Goal: Information Seeking & Learning: Learn about a topic

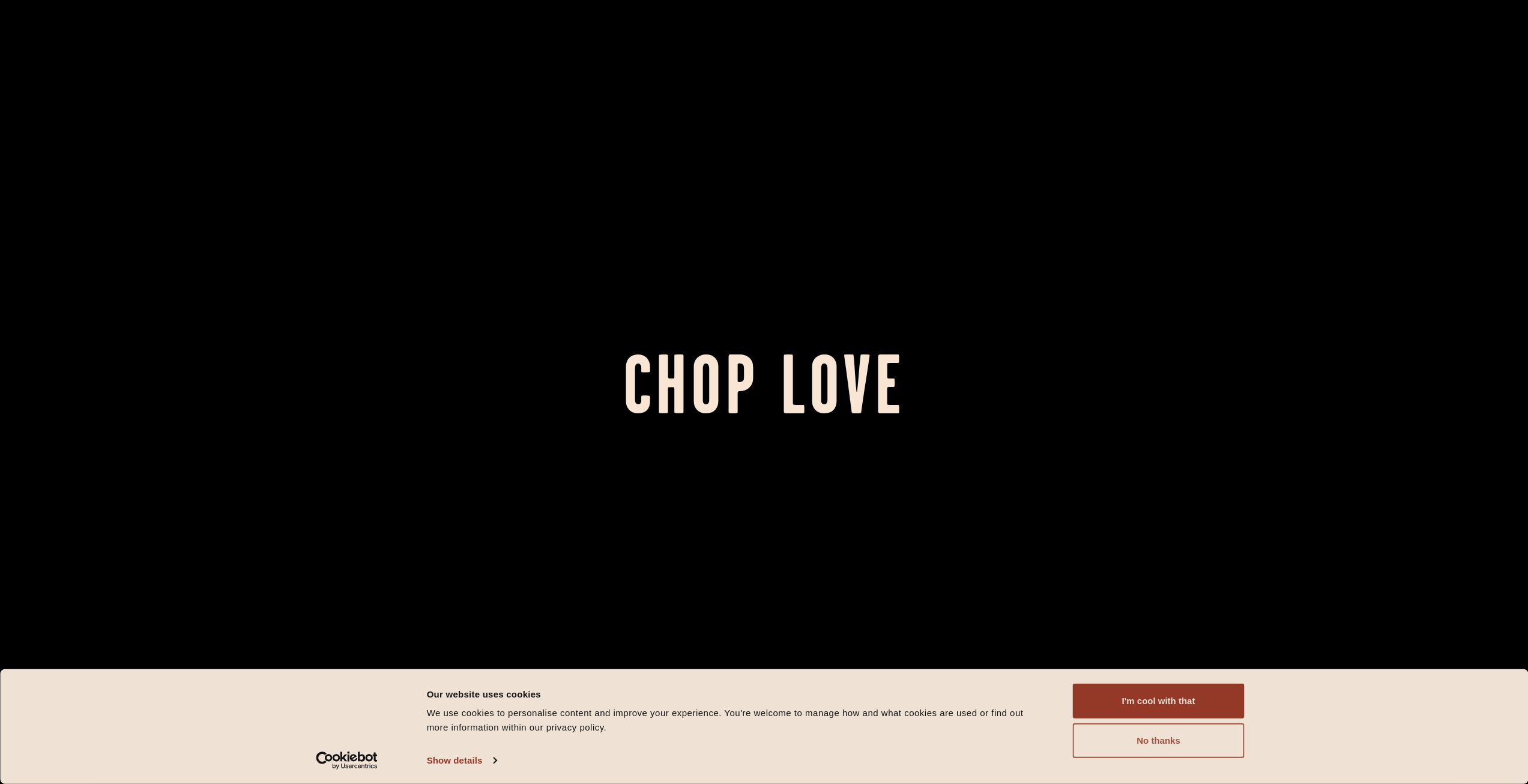
click at [1152, 741] on button "No thanks" at bounding box center [1158, 741] width 171 height 35
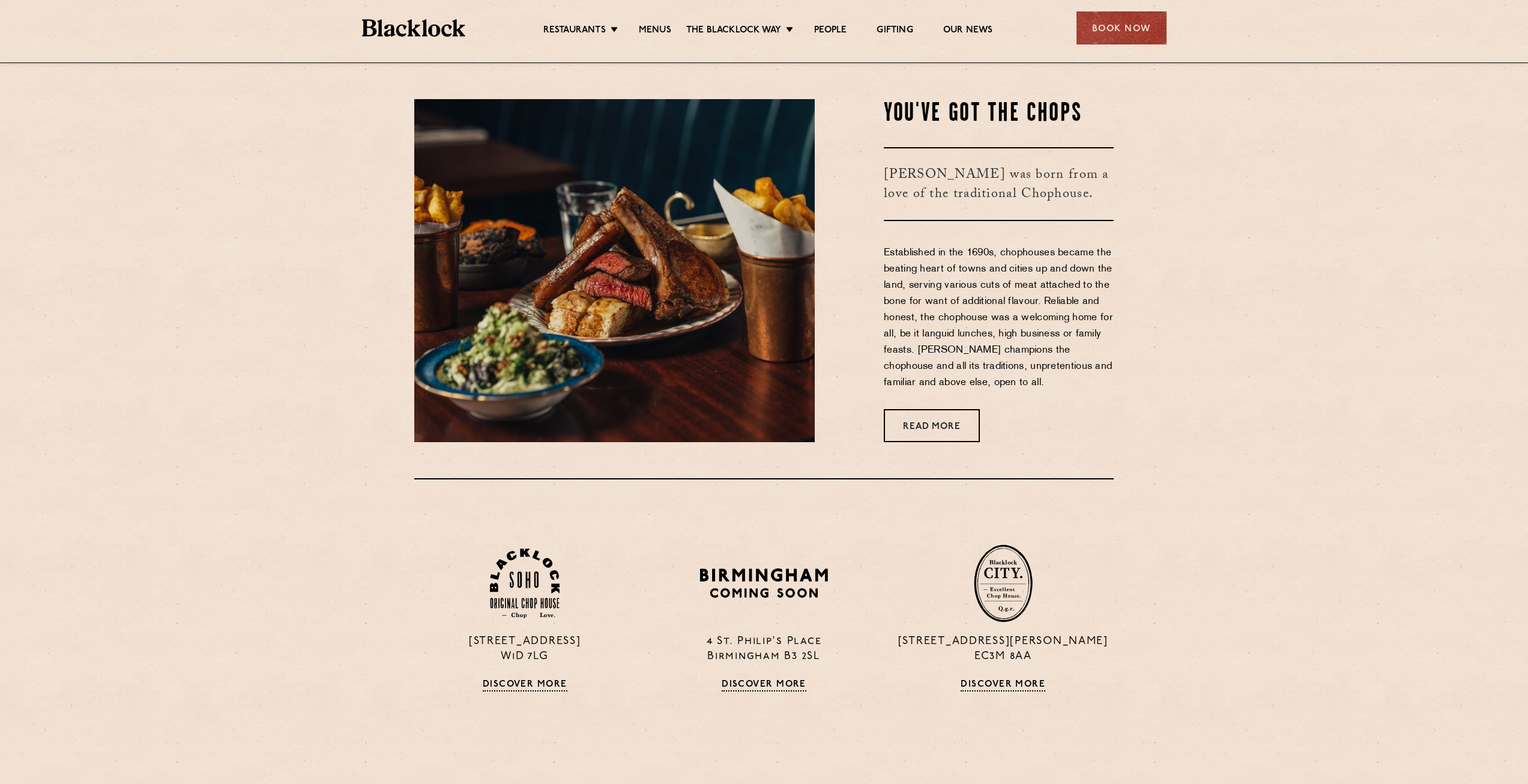
scroll to position [360, 0]
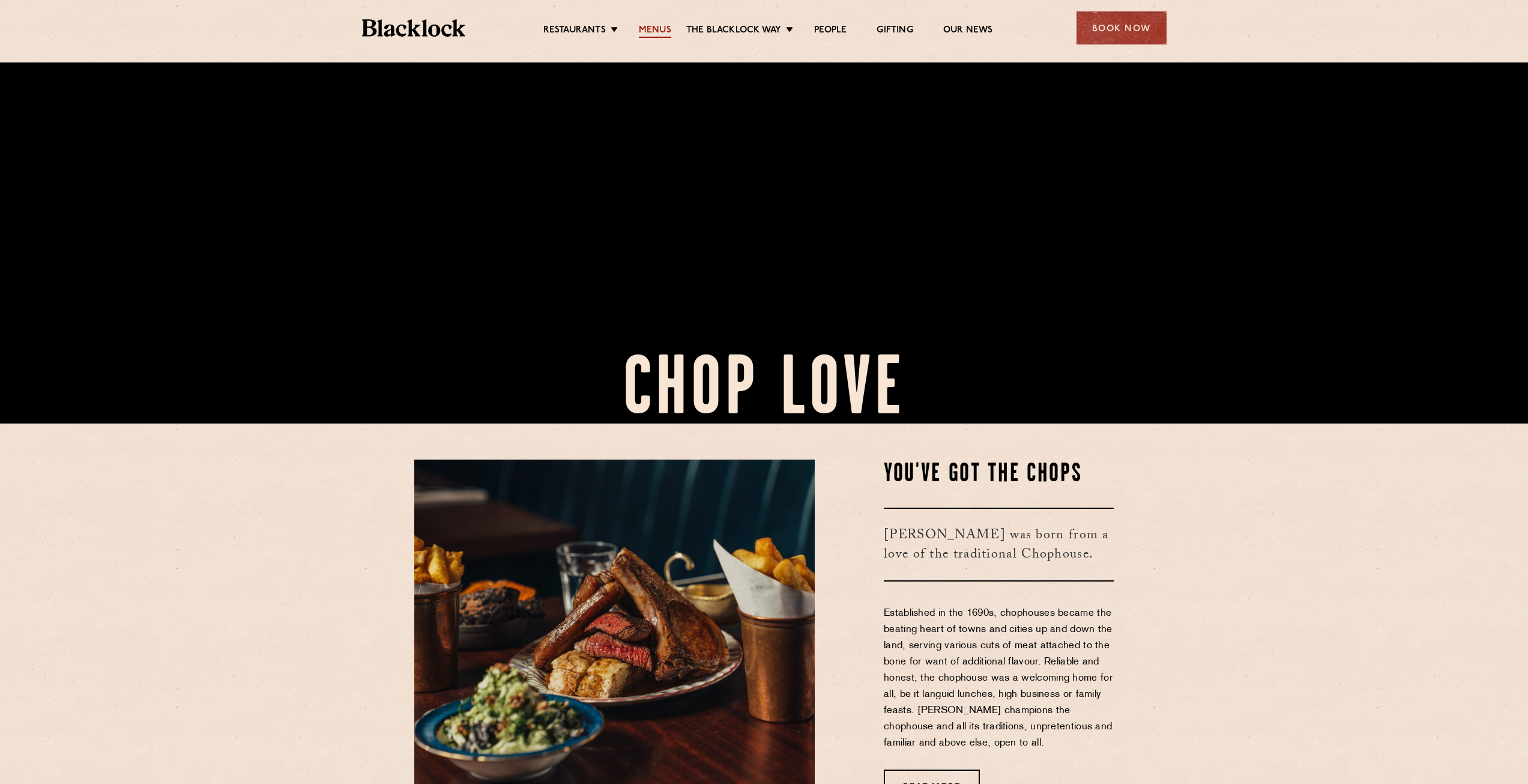
click at [658, 29] on link "Menus" at bounding box center [655, 30] width 32 height 13
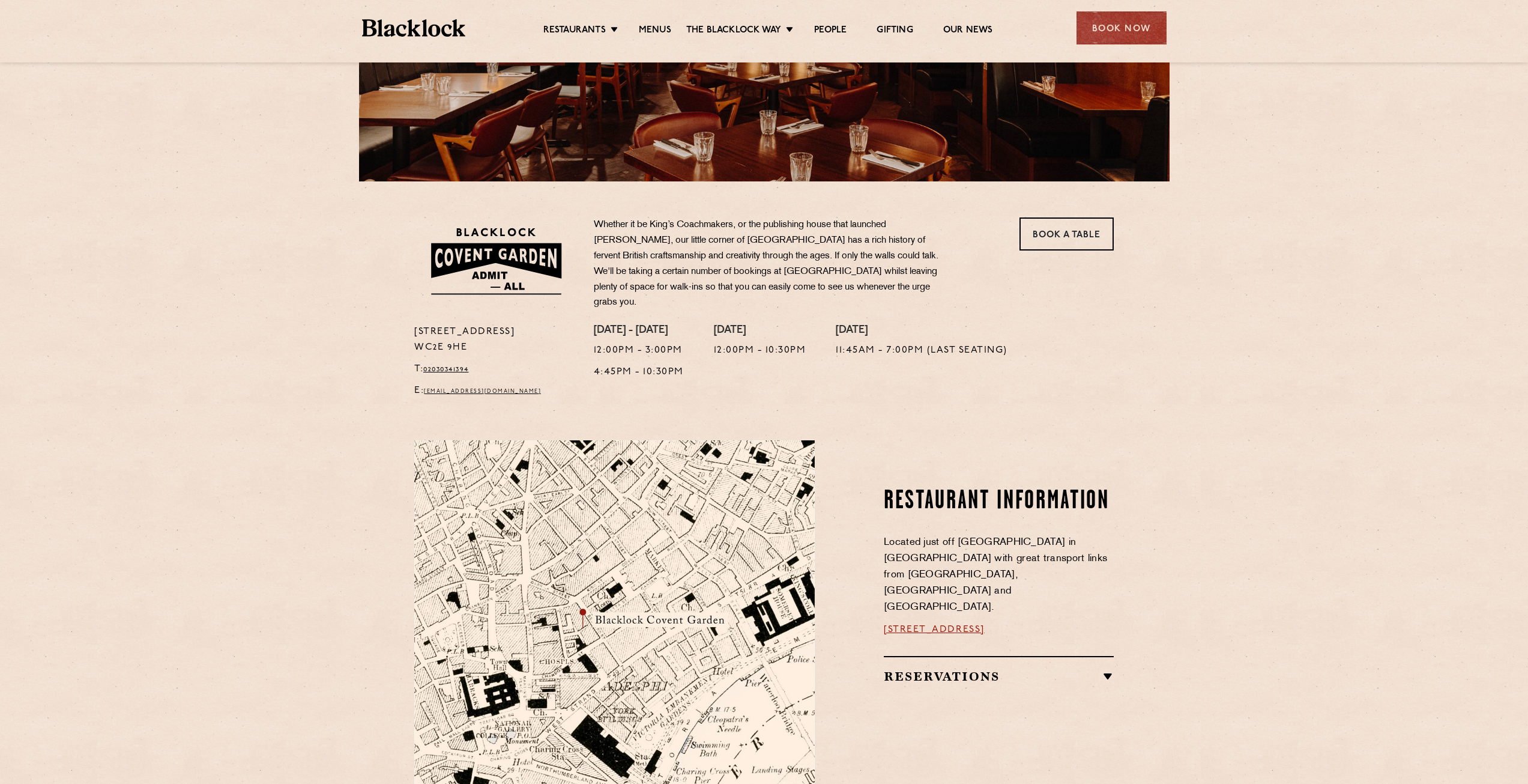
scroll to position [300, 0]
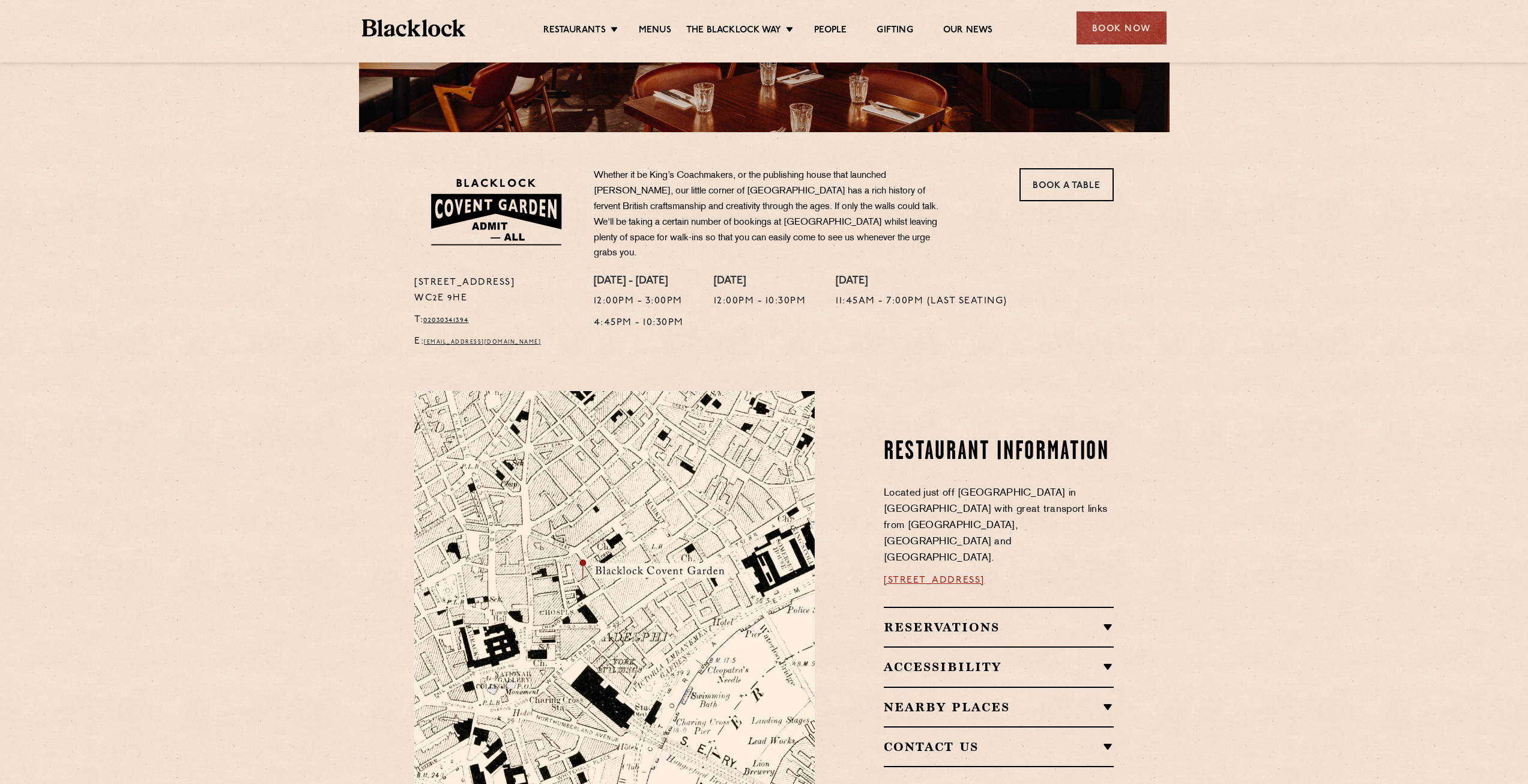
drag, startPoint x: 476, startPoint y: 288, endPoint x: 403, endPoint y: 288, distance: 73.0
click at [403, 288] on div "16a Bedford Street WC2E 9HE T: 02030341394 E: coventgarden@theblacklock.com Whe…" at bounding box center [764, 261] width 729 height 187
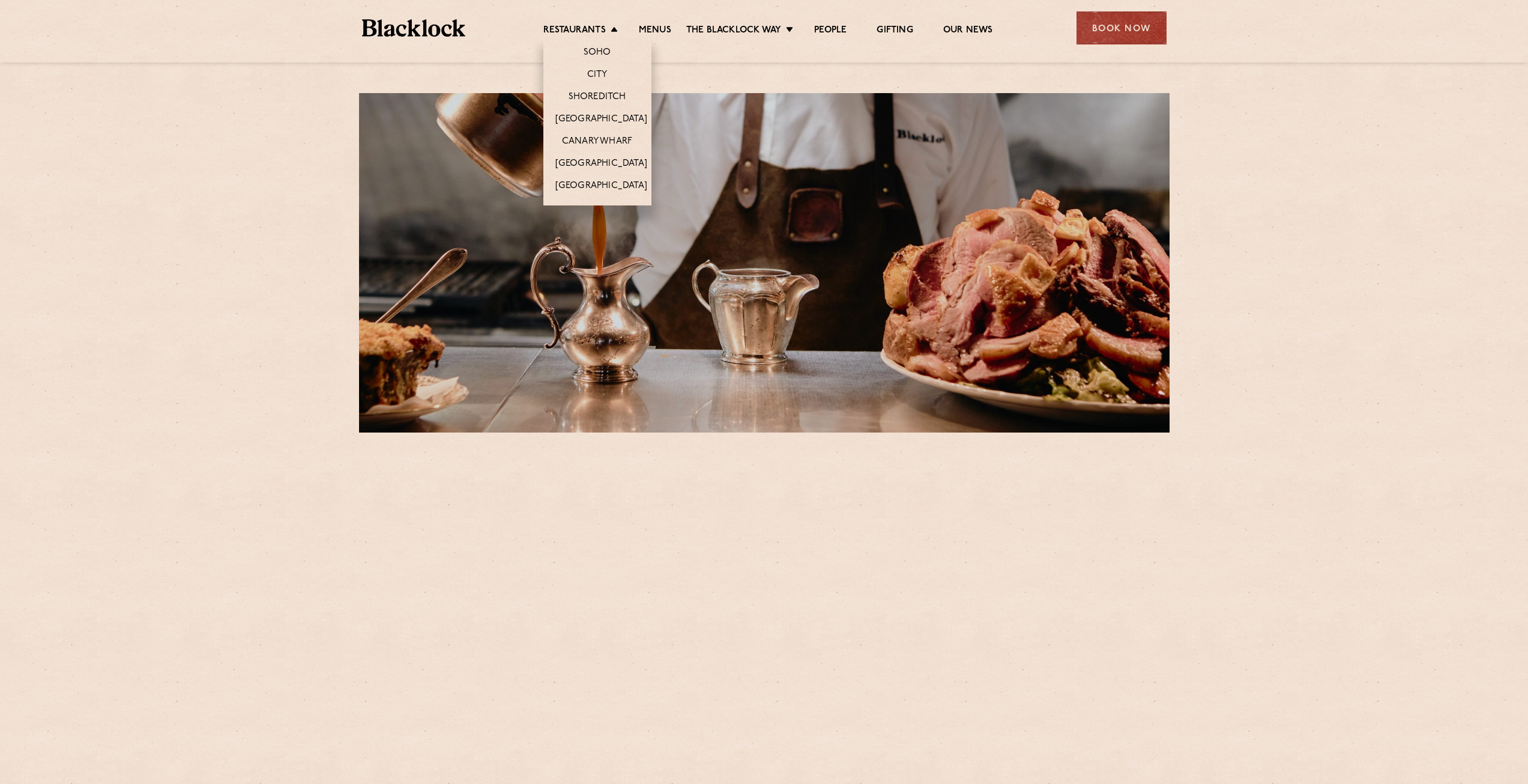
click at [599, 113] on li "[GEOGRAPHIC_DATA]" at bounding box center [597, 118] width 108 height 23
click at [599, 115] on link "[GEOGRAPHIC_DATA]" at bounding box center [602, 119] width 92 height 13
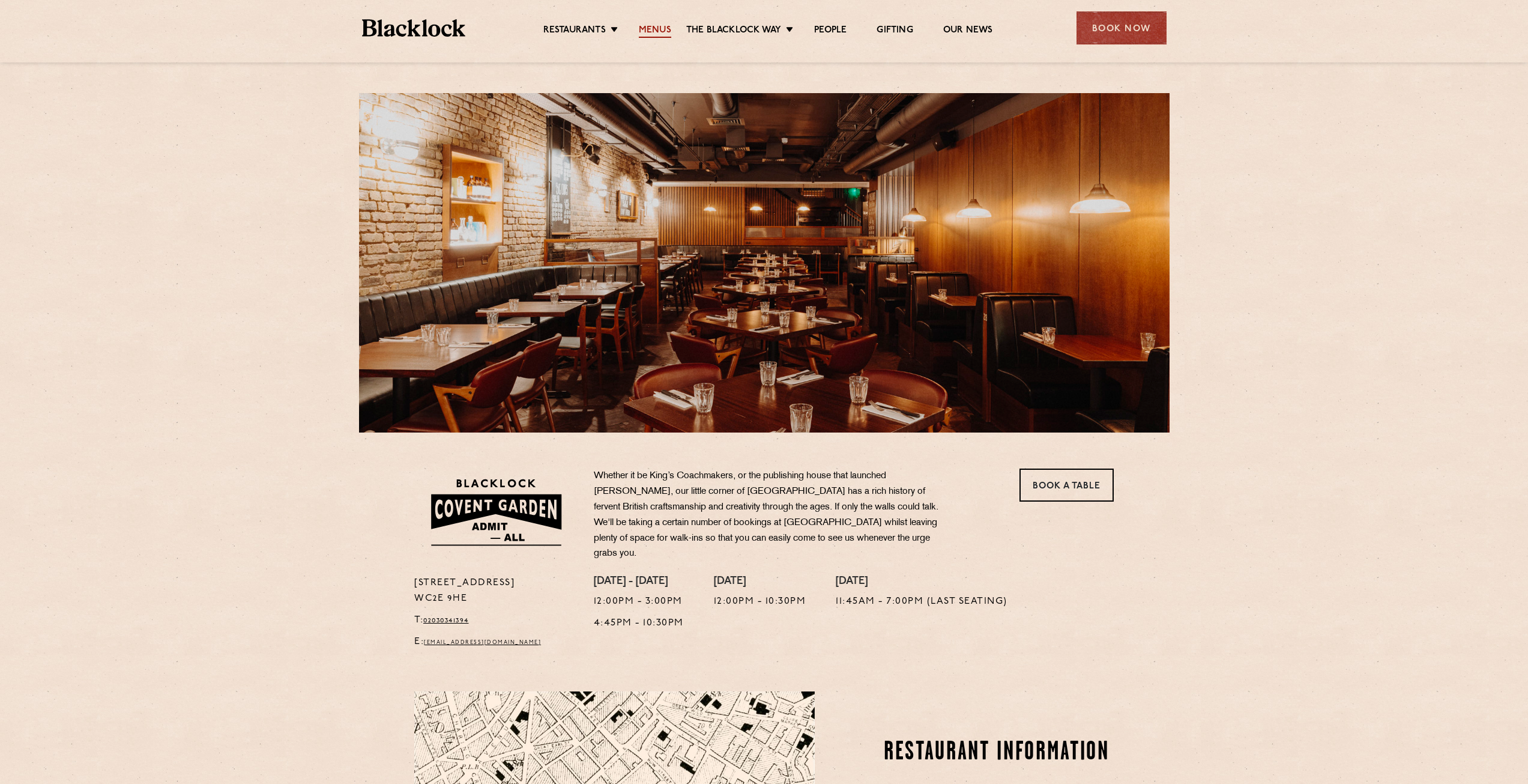
click at [662, 24] on link "Menus" at bounding box center [655, 30] width 32 height 13
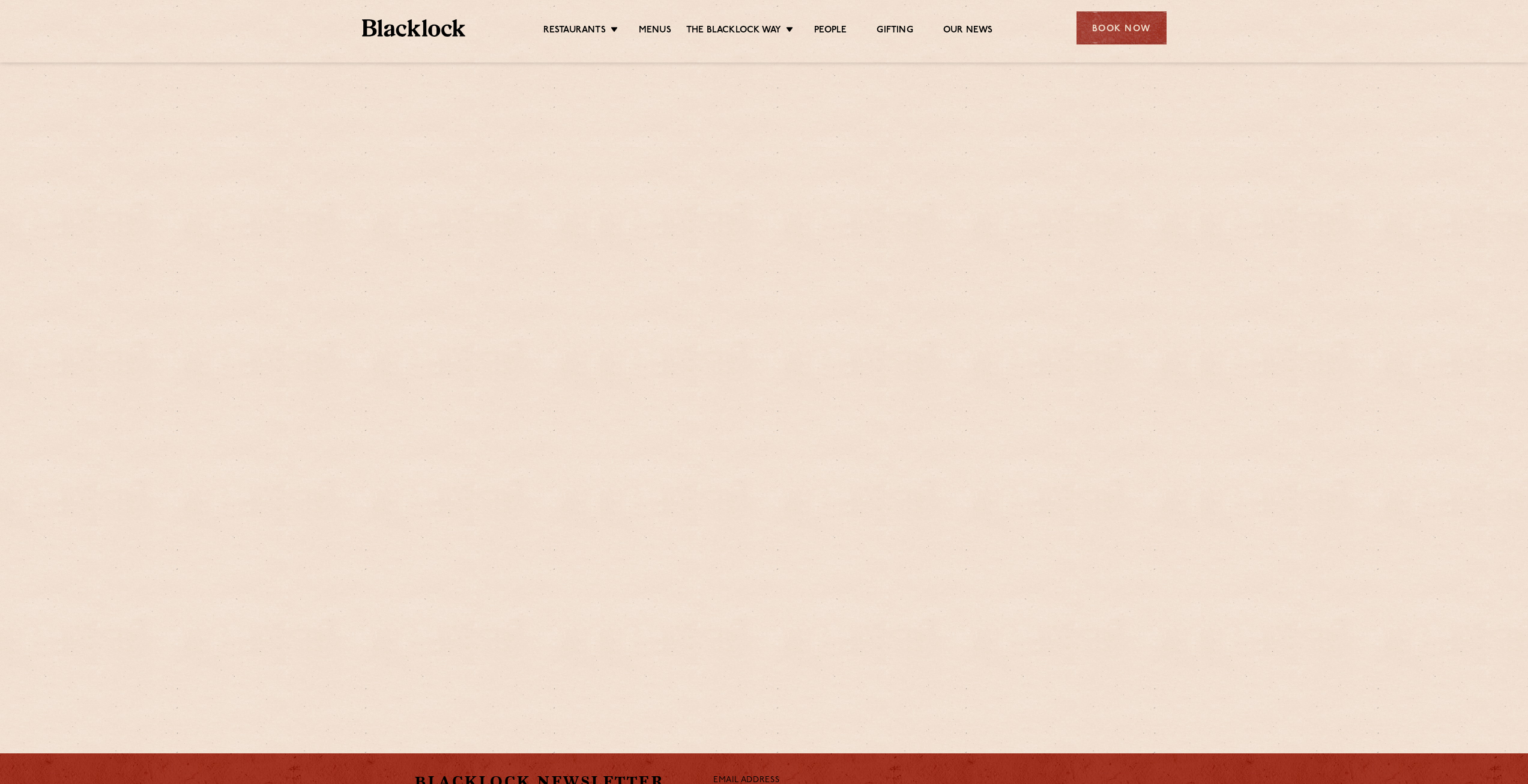
scroll to position [1807, 0]
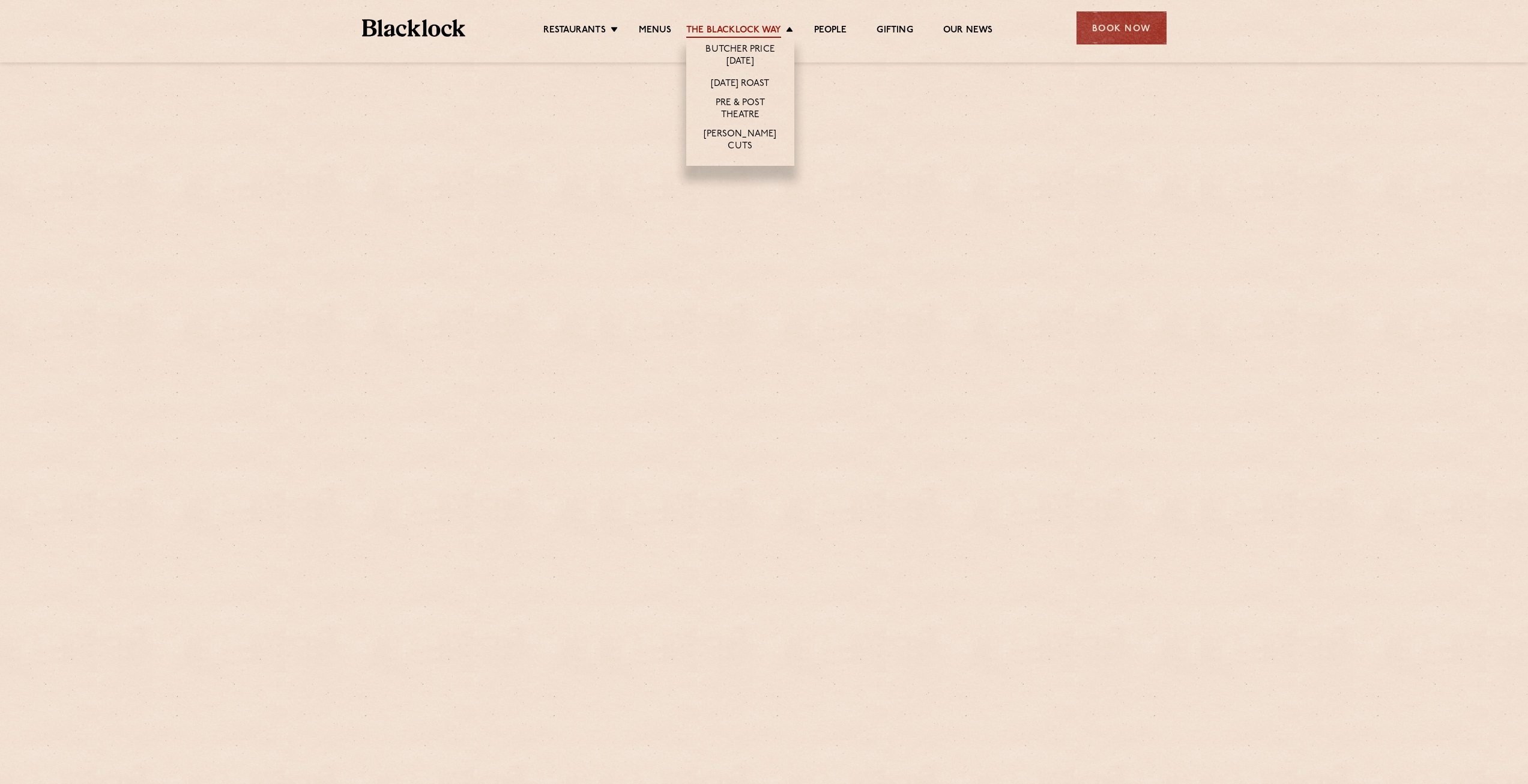
scroll to position [1267, 0]
click at [728, 35] on link "The Blacklock Way" at bounding box center [733, 30] width 95 height 13
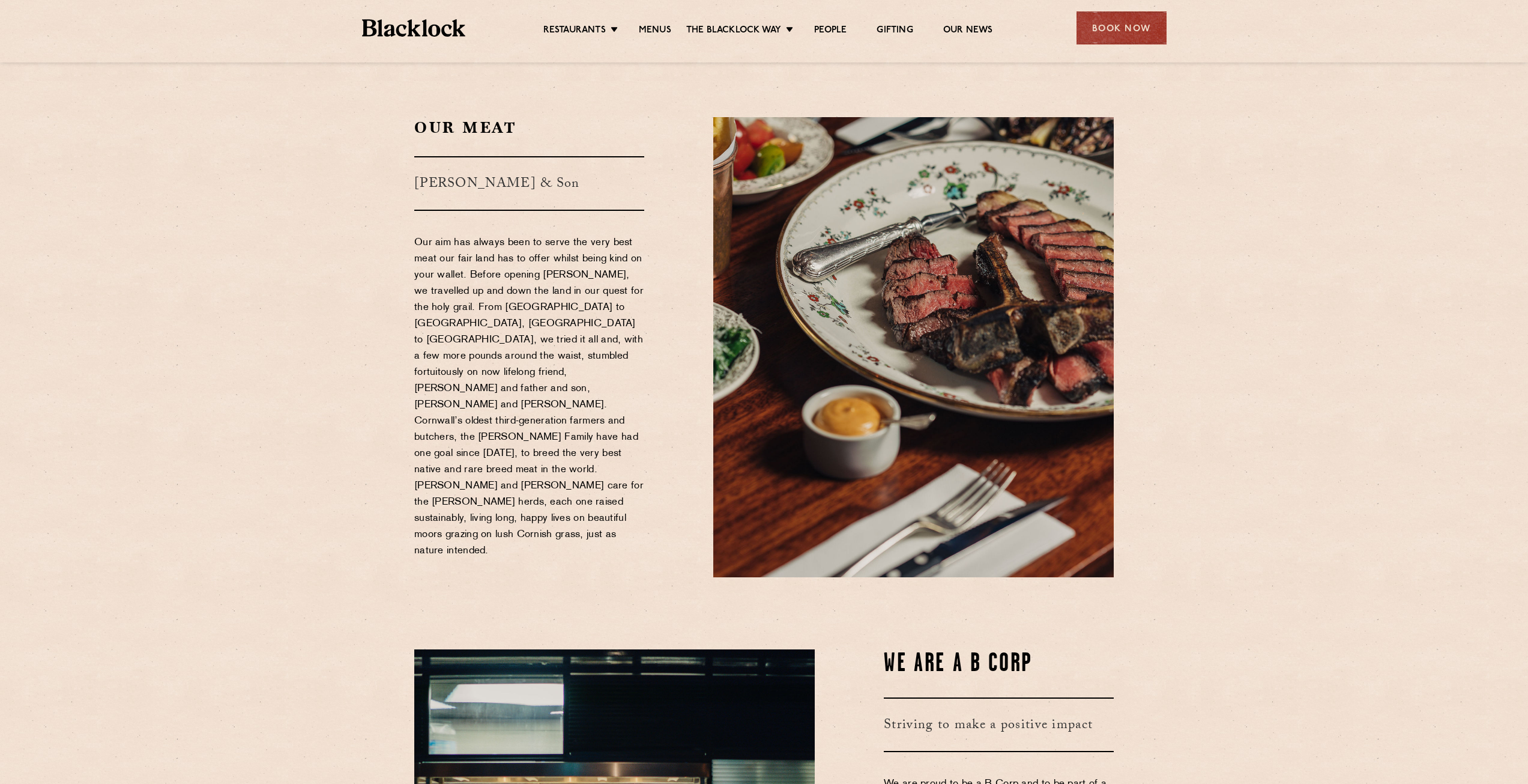
click at [653, 39] on div "Restaurants Soho City Shoreditch Covent Garden Canary Wharf Manchester Birmingh…" at bounding box center [764, 26] width 841 height 54
click at [654, 38] on div "Restaurants Soho City Shoreditch Covent Garden Canary Wharf Manchester Birmingh…" at bounding box center [764, 26] width 841 height 54
click at [659, 27] on link "Menus" at bounding box center [655, 30] width 32 height 13
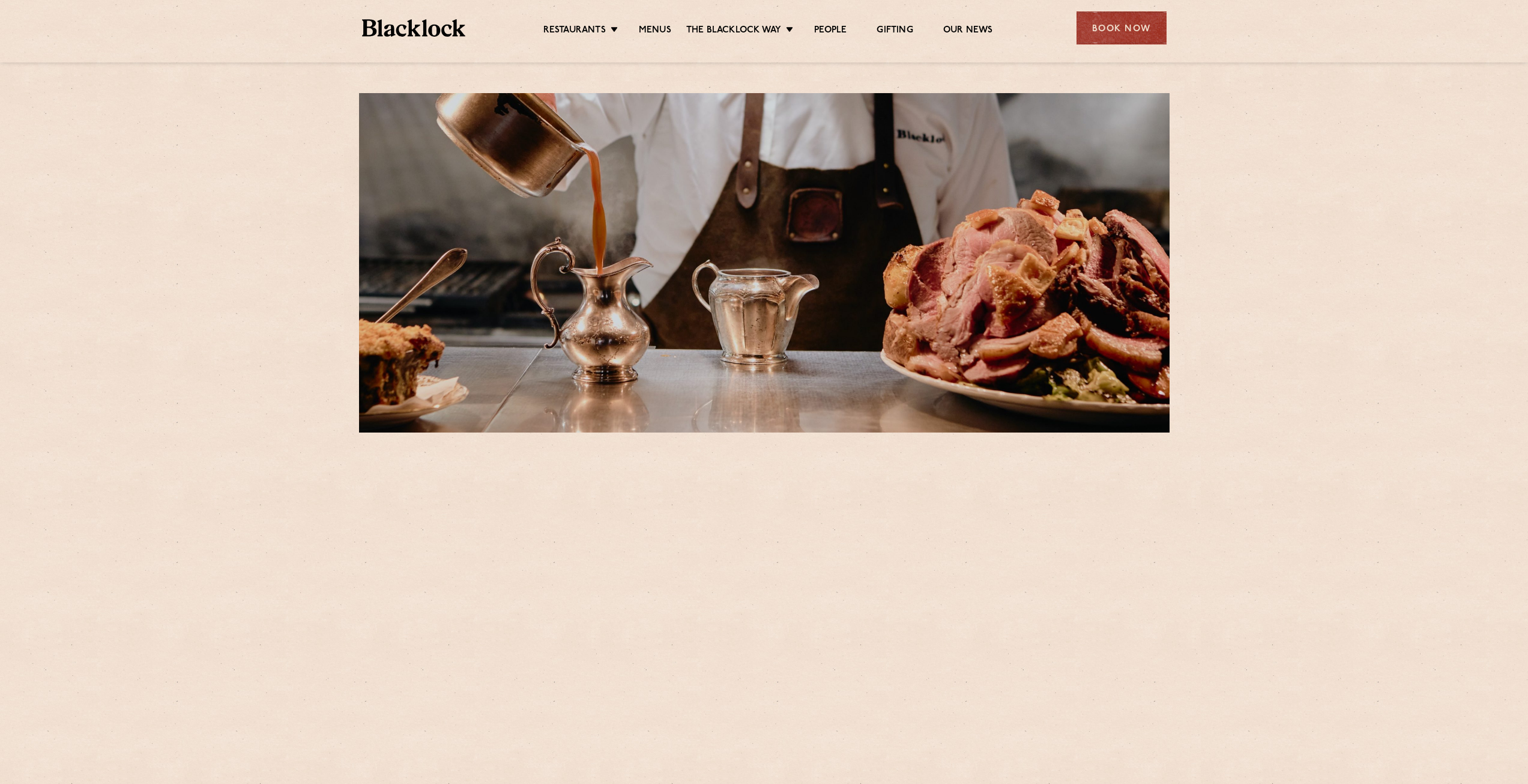
click at [372, 33] on img at bounding box center [414, 28] width 104 height 18
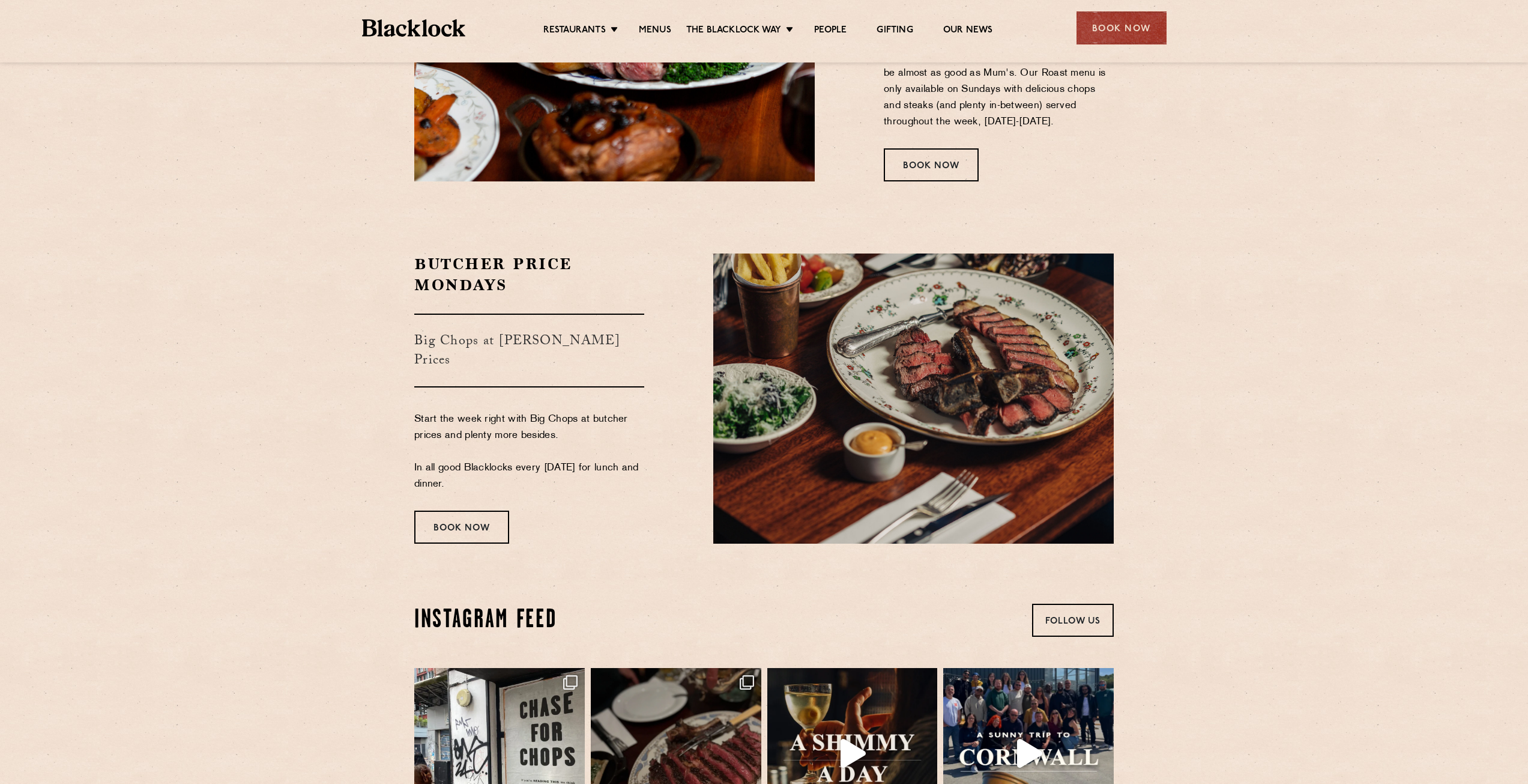
scroll to position [1982, 0]
